Goal: Information Seeking & Learning: Learn about a topic

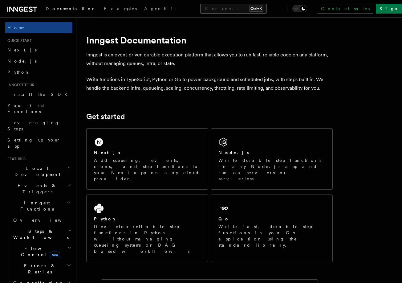
click at [200, 8] on button "Search... Ctrl+K" at bounding box center [233, 9] width 67 height 10
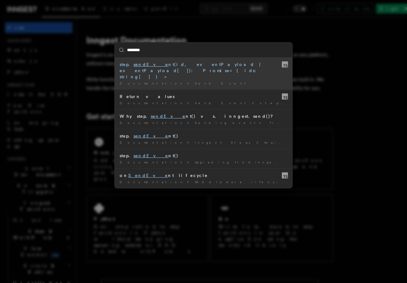
type input "*********"
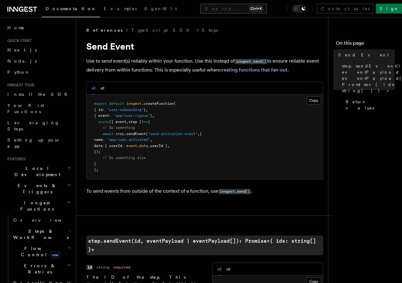
click at [213, 8] on button "Search... Ctrl+K" at bounding box center [233, 9] width 67 height 10
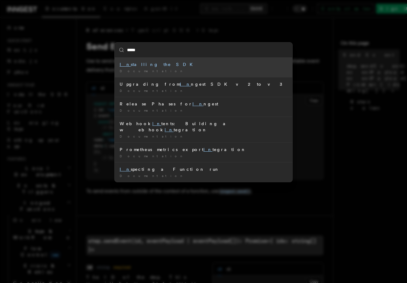
type input "******"
